Goal: Task Accomplishment & Management: Manage account settings

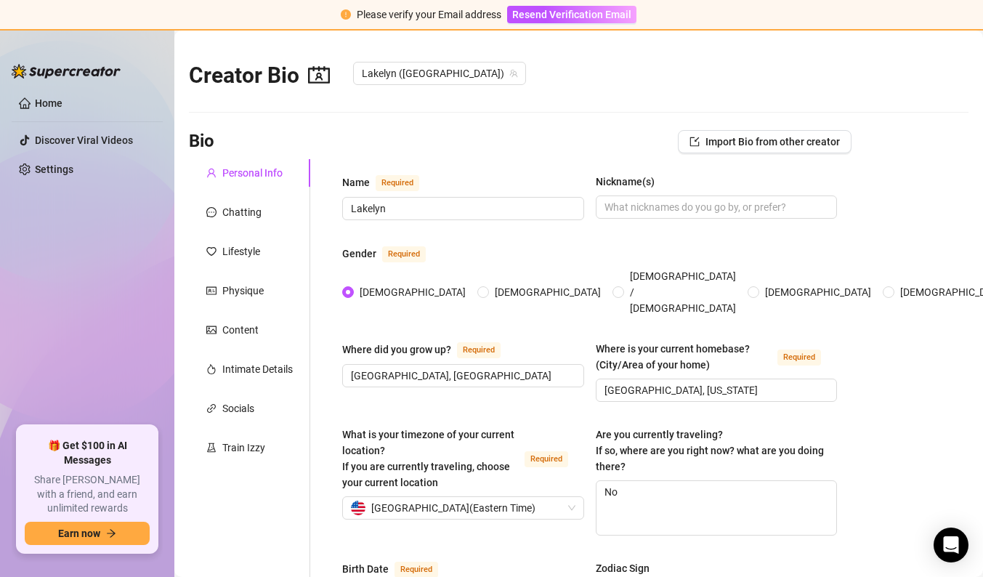
type input "[DATE]"
radio input "true"
type input "[DATE]"
click at [62, 106] on link "Home" at bounding box center [49, 103] width 28 height 12
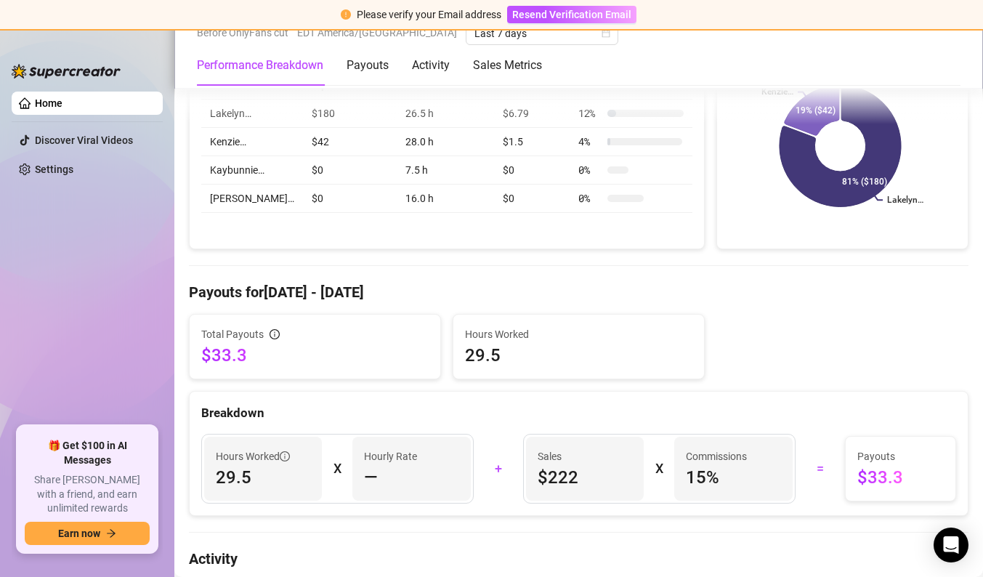
scroll to position [291, 0]
